Goal: Download file/media

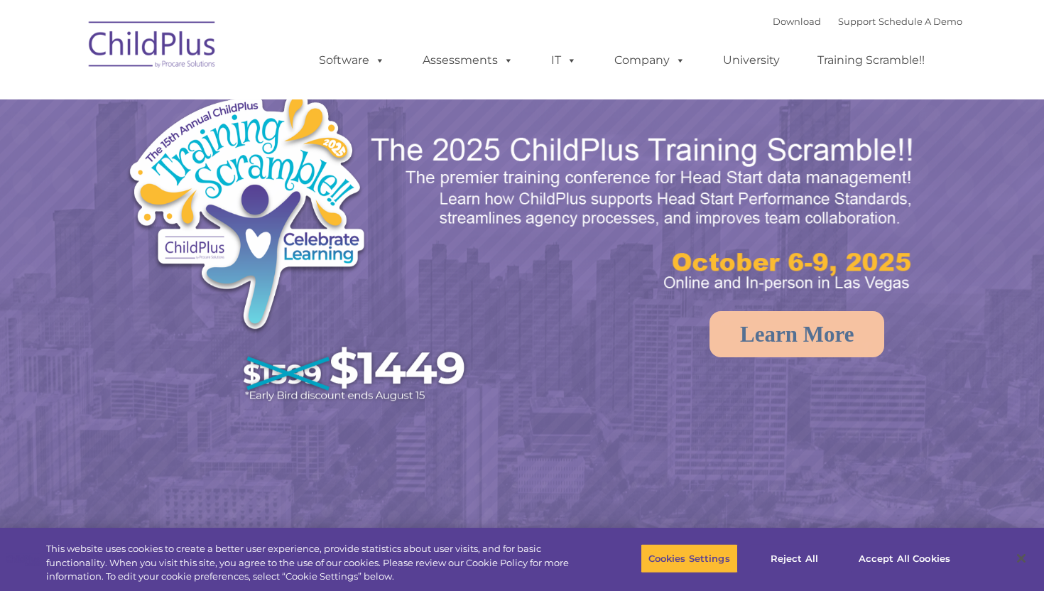
select select "MEDIUM"
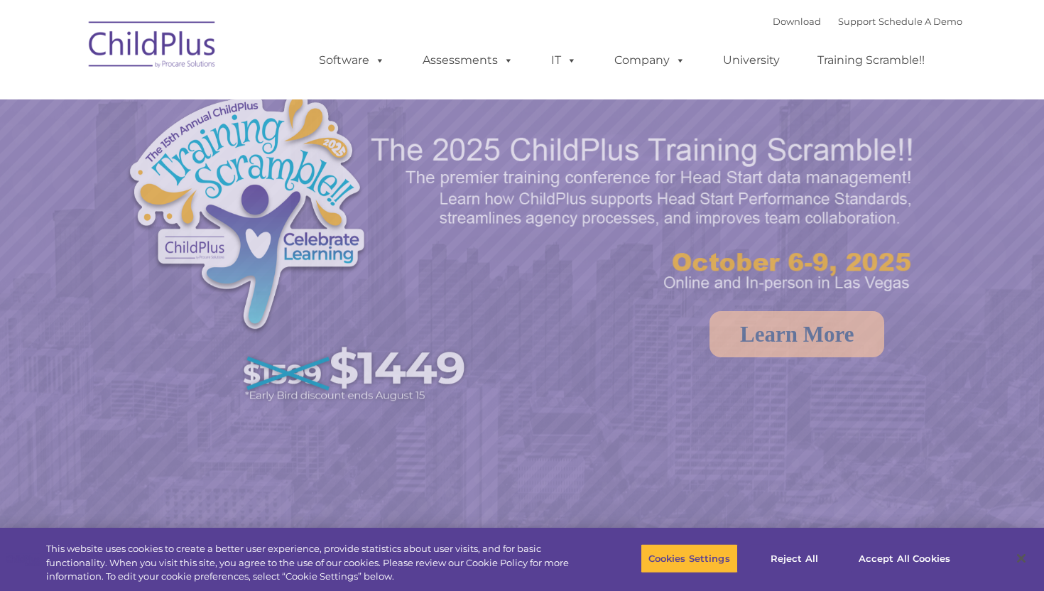
select select "MEDIUM"
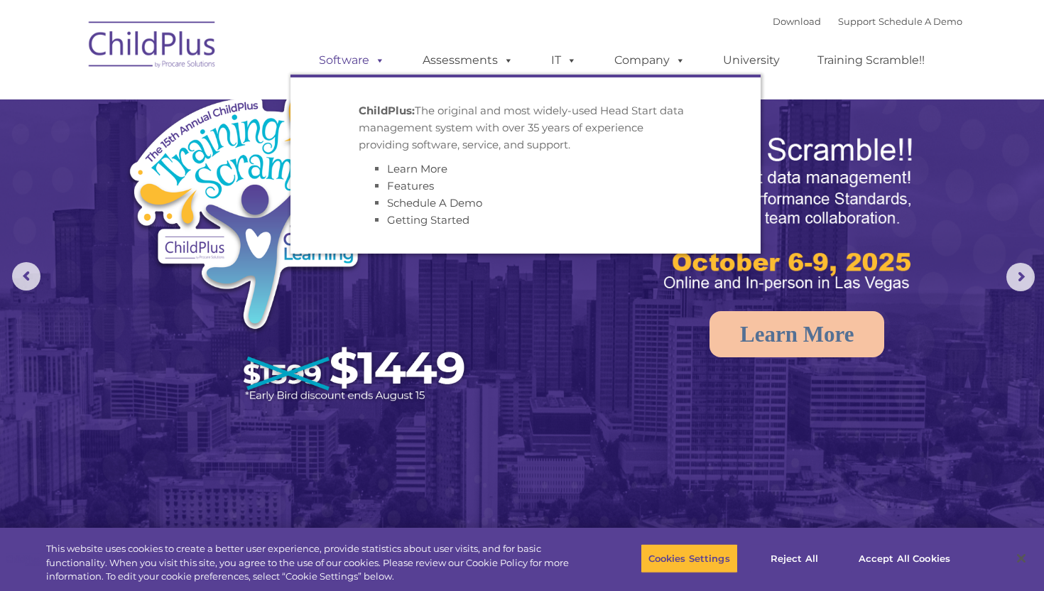
click at [359, 62] on link "Software" at bounding box center [352, 60] width 94 height 28
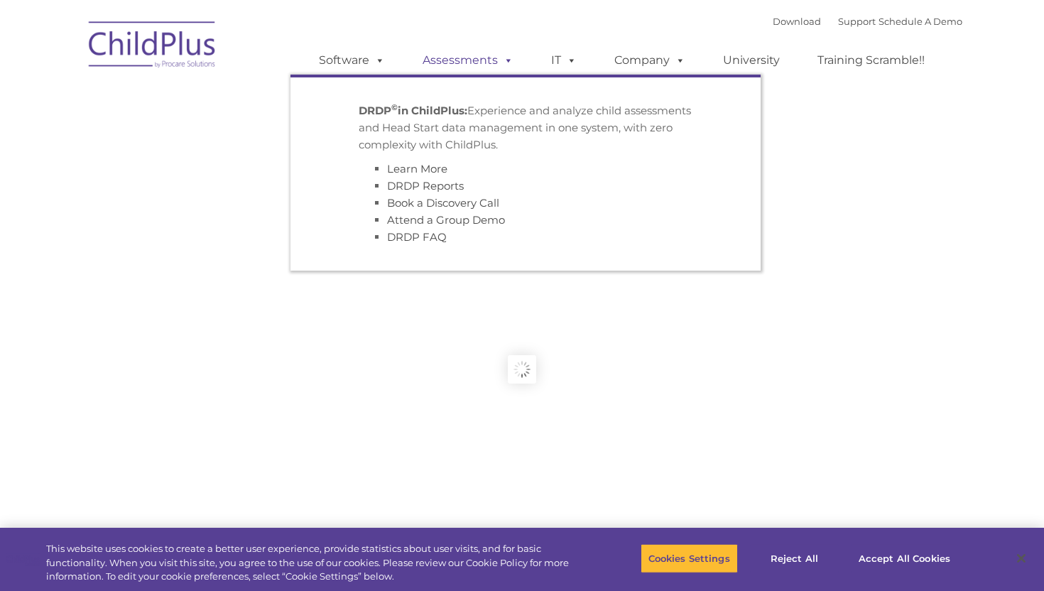
type input ""
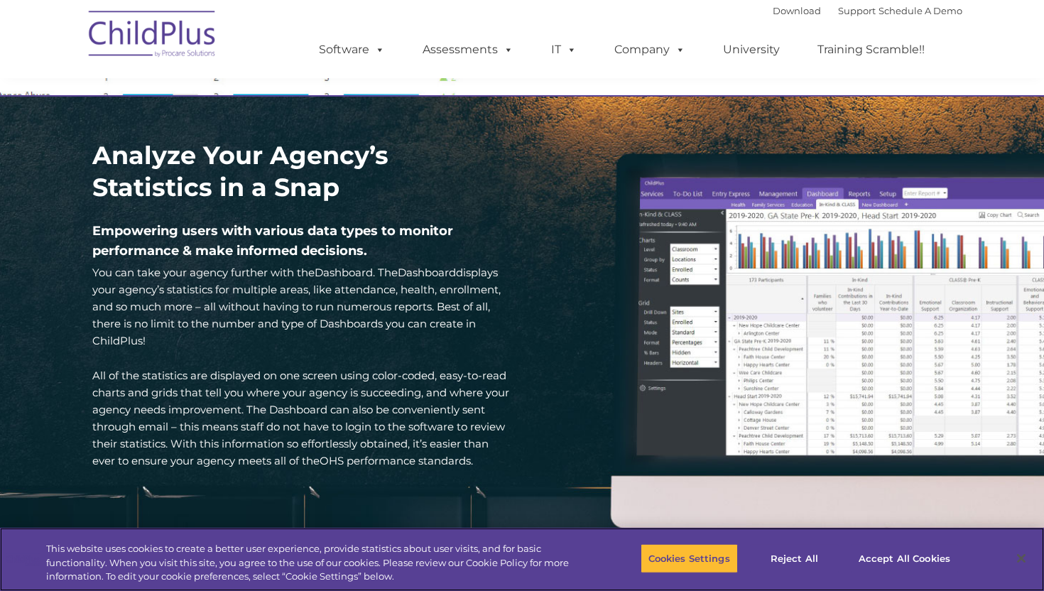
scroll to position [1953, 0]
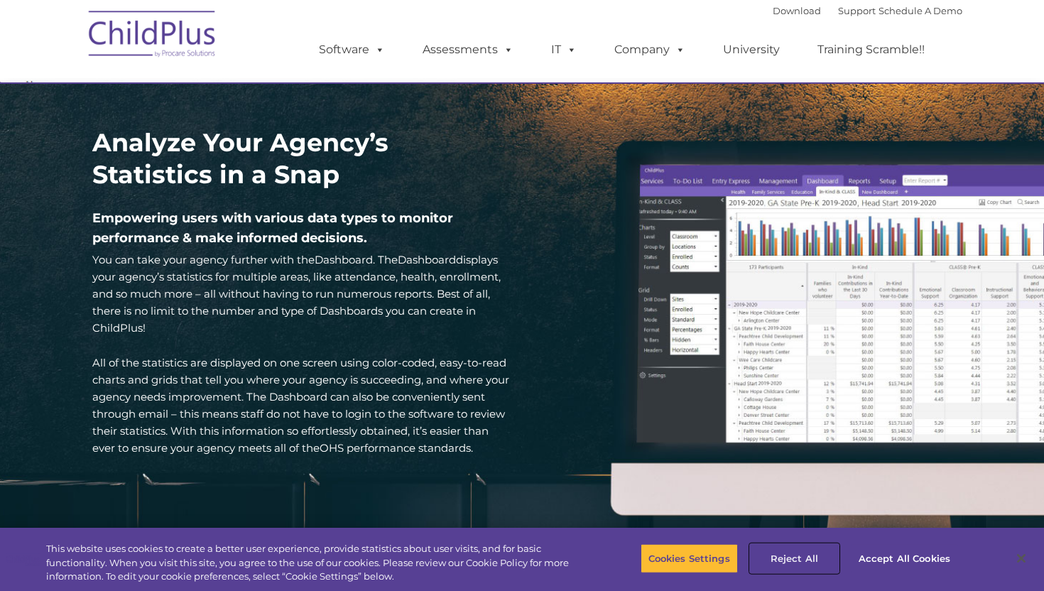
click at [781, 555] on button "Reject All" at bounding box center [794, 558] width 89 height 30
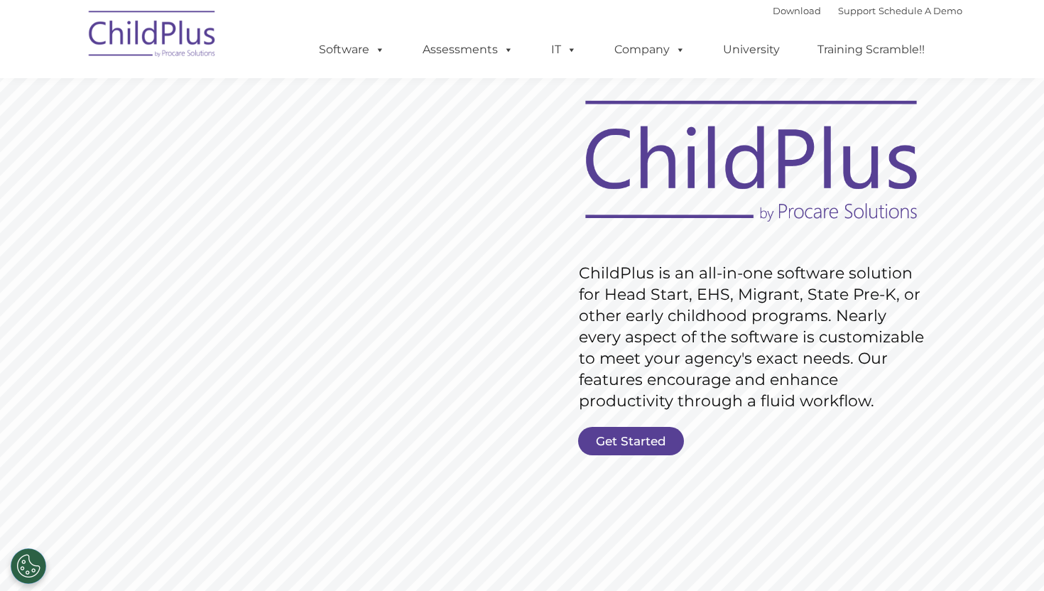
scroll to position [0, 0]
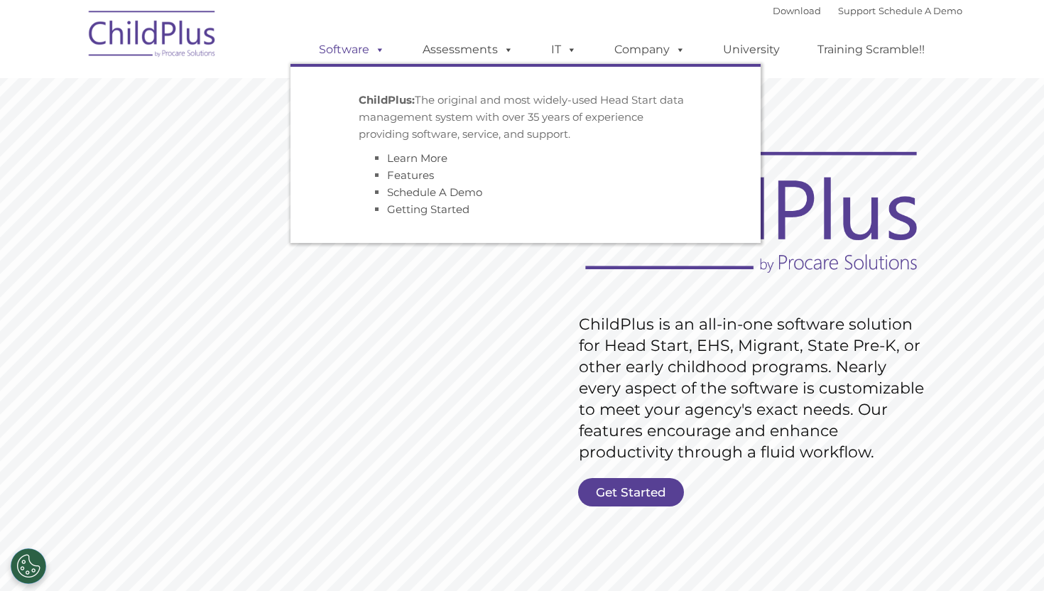
click at [385, 45] on span at bounding box center [377, 49] width 16 height 13
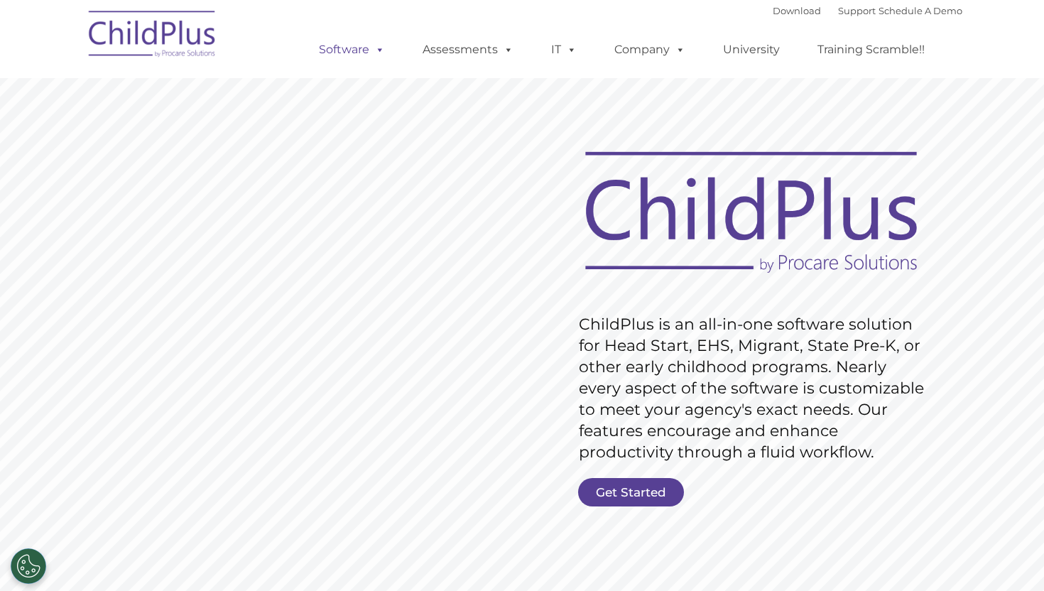
click at [375, 49] on span at bounding box center [377, 49] width 16 height 13
click at [787, 11] on link "Download" at bounding box center [797, 10] width 48 height 11
